Goal: Task Accomplishment & Management: Find specific page/section

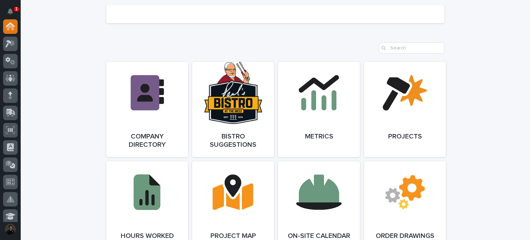
scroll to position [537, 0]
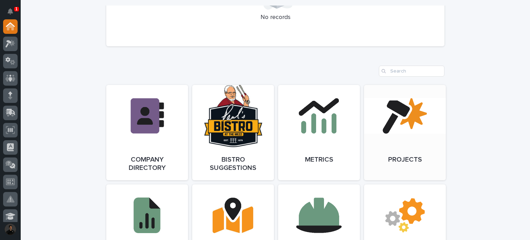
click at [401, 148] on link "Open Link" at bounding box center [405, 132] width 82 height 95
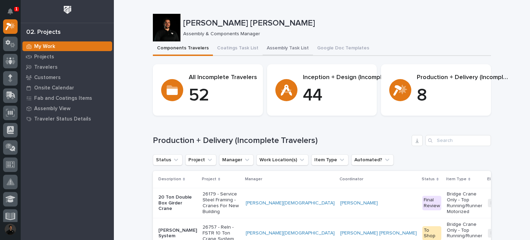
click at [271, 47] on button "Assembly Task List" at bounding box center [288, 48] width 50 height 15
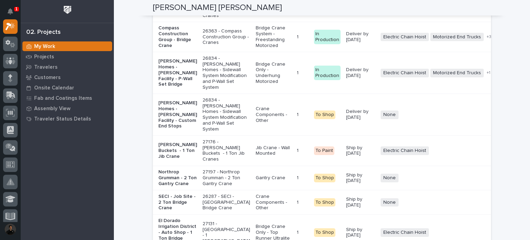
scroll to position [1519, 0]
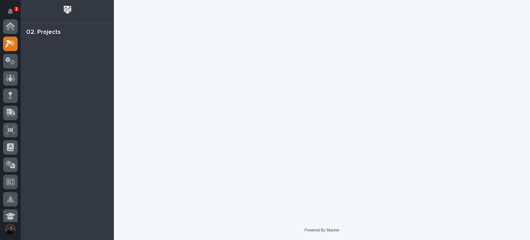
scroll to position [17, 0]
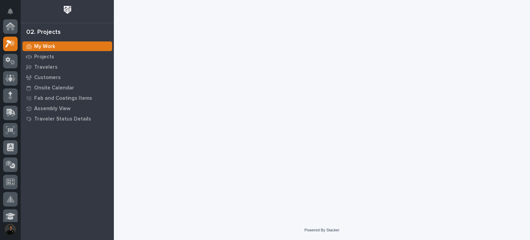
scroll to position [17, 0]
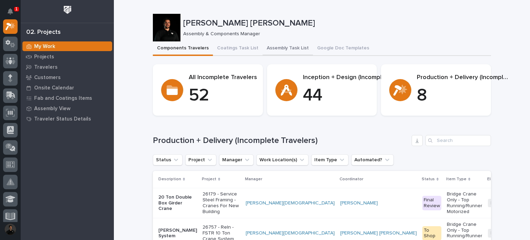
click at [263, 44] on button "Assembly Task List" at bounding box center [288, 48] width 50 height 15
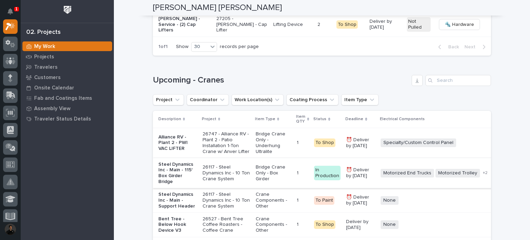
scroll to position [1153, 0]
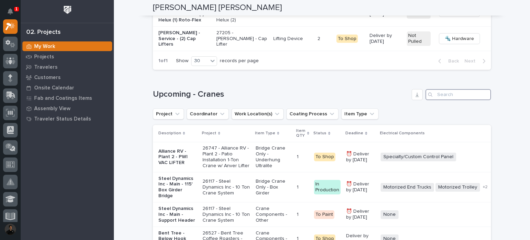
click at [441, 100] on input "Search" at bounding box center [459, 94] width 66 height 11
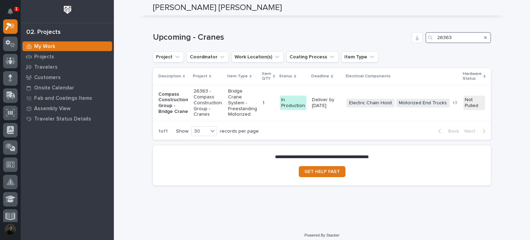
scroll to position [1227, 0]
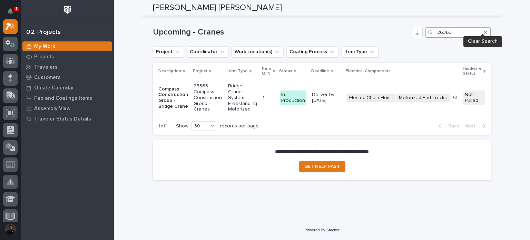
type input "26363"
click at [484, 30] on icon "Search" at bounding box center [485, 32] width 3 height 4
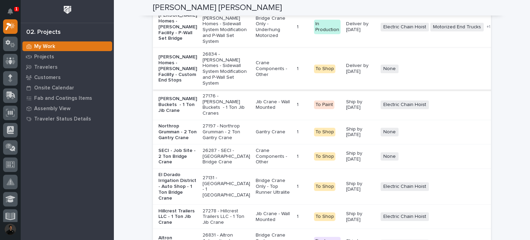
scroll to position [1549, 0]
